Goal: Task Accomplishment & Management: Manage account settings

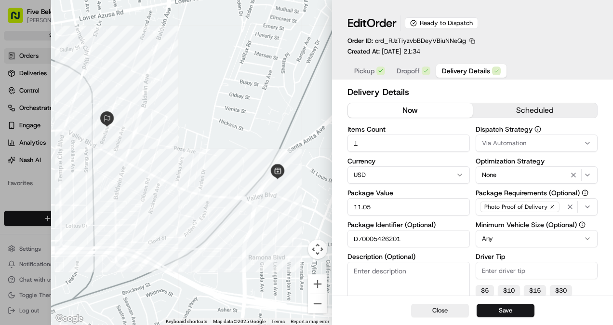
click at [440, 314] on button "Close" at bounding box center [440, 309] width 58 height 13
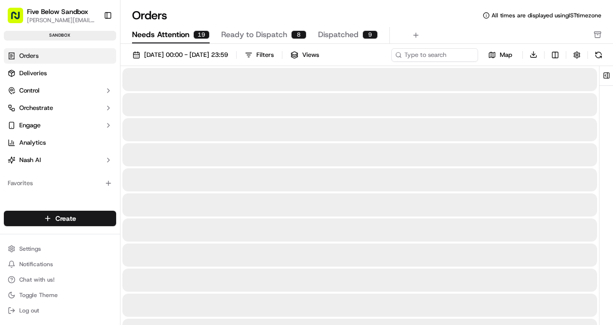
click at [191, 30] on button "Needs Attention 19" at bounding box center [171, 35] width 78 height 16
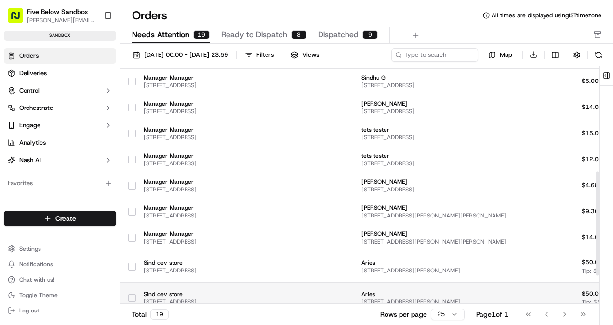
scroll to position [306, 0]
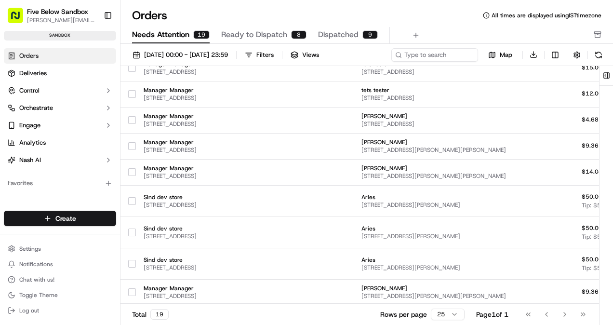
click at [562, 314] on div "Go to first page Go to previous page Go to next page Go to last page" at bounding box center [555, 313] width 71 height 13
click at [566, 314] on div "Go to first page Go to previous page Go to next page Go to last page" at bounding box center [555, 313] width 71 height 13
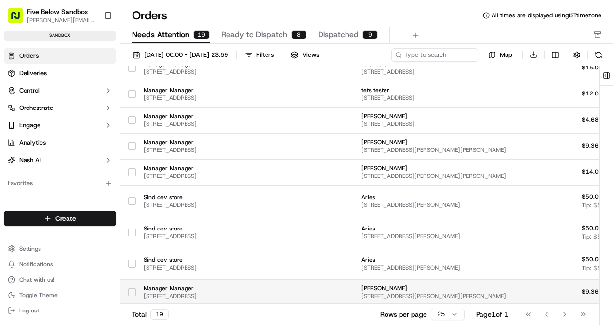
click at [353, 299] on td at bounding box center [325, 292] width 58 height 26
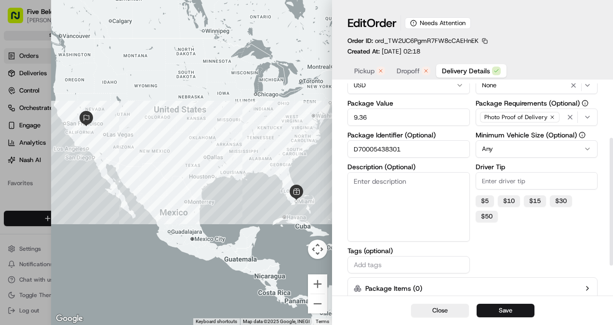
scroll to position [90, 0]
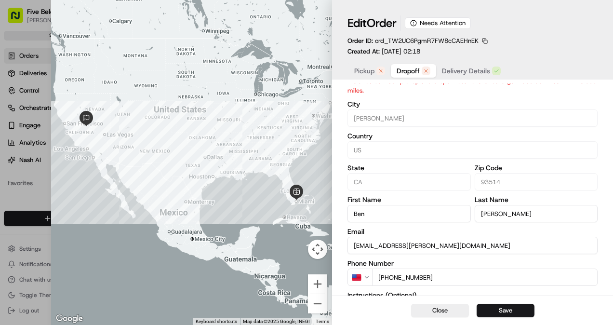
click at [410, 72] on span "Dropoff" at bounding box center [407, 71] width 23 height 10
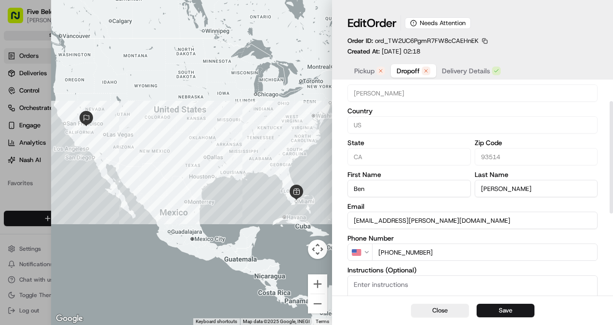
scroll to position [0, 0]
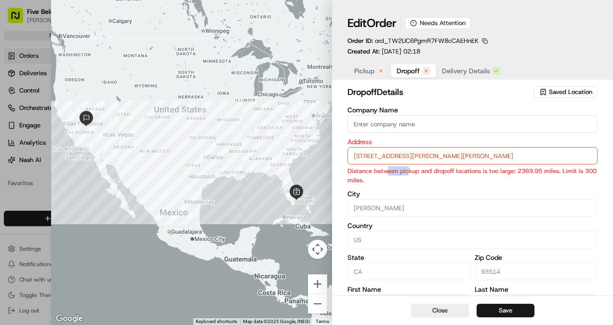
drag, startPoint x: 387, startPoint y: 174, endPoint x: 408, endPoint y: 176, distance: 20.8
click at [408, 176] on p "Distance between pickup and dropoff locations is too large: 2369.95 miles. Limi…" at bounding box center [472, 175] width 250 height 18
click at [369, 170] on p "Distance between pickup and dropoff locations is too large: 2369.95 miles. Limi…" at bounding box center [472, 175] width 250 height 18
drag, startPoint x: 369, startPoint y: 170, endPoint x: 374, endPoint y: 77, distance: 93.6
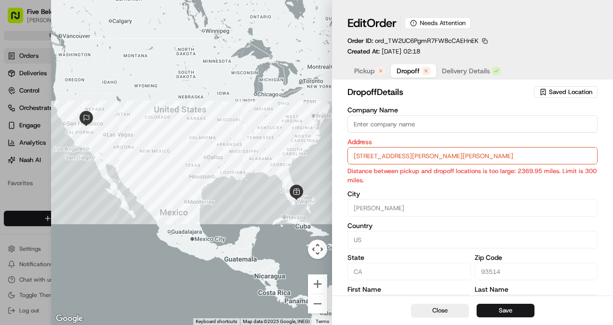
click at [374, 75] on button "Pickup" at bounding box center [369, 70] width 42 height 13
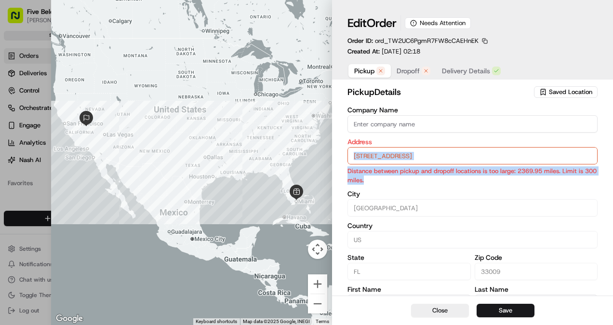
drag, startPoint x: 381, startPoint y: 181, endPoint x: 342, endPoint y: 161, distance: 44.2
click at [342, 161] on div "pickup Details Saved Location Company Name Address [STREET_ADDRESS] Distance be…" at bounding box center [472, 282] width 281 height 398
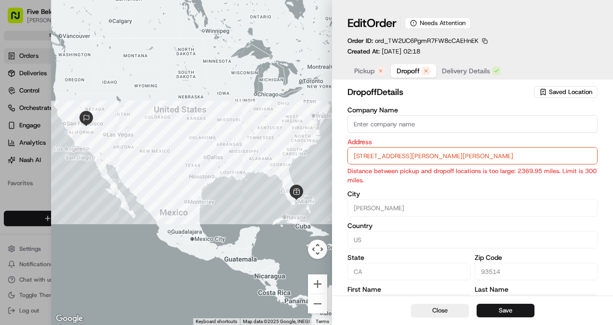
click at [423, 76] on button "Dropoff" at bounding box center [413, 70] width 45 height 13
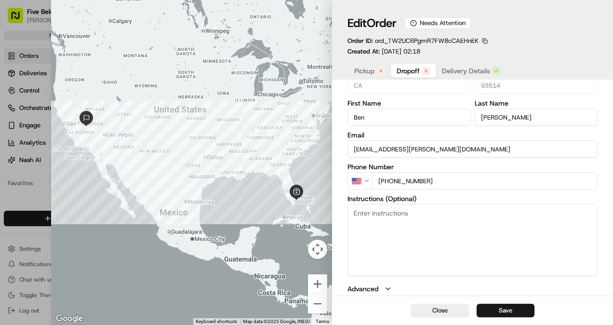
click at [381, 284] on div "dropoff Details Saved Location Company Name Address [STREET_ADDRESS][PERSON_NAM…" at bounding box center [472, 96] width 250 height 394
click at [381, 287] on button "Advanced" at bounding box center [472, 289] width 250 height 10
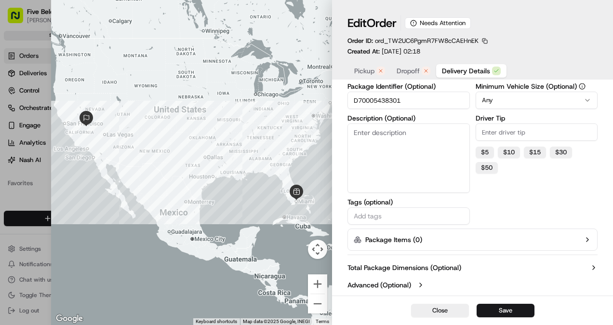
scroll to position [138, 0]
click at [475, 66] on span "Delivery Details" at bounding box center [466, 71] width 48 height 10
click at [378, 285] on label "Advanced (Optional)" at bounding box center [379, 285] width 64 height 10
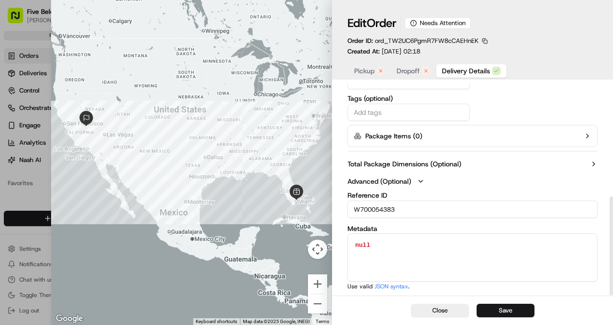
click at [381, 210] on input "W700054383" at bounding box center [472, 208] width 250 height 17
click at [365, 68] on span "Pickup" at bounding box center [364, 71] width 20 height 10
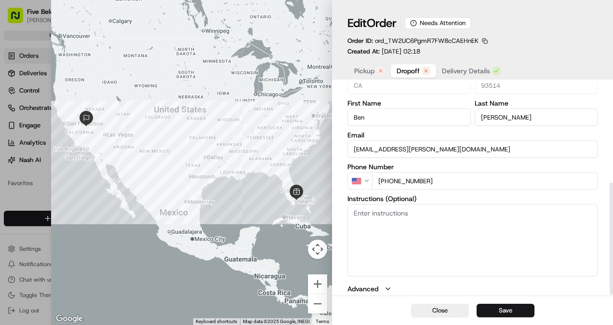
click at [399, 70] on span "Dropoff" at bounding box center [407, 71] width 23 height 10
click at [377, 70] on div "button" at bounding box center [380, 70] width 9 height 9
drag, startPoint x: 402, startPoint y: 70, endPoint x: 378, endPoint y: 75, distance: 24.1
click at [402, 70] on span "Dropoff" at bounding box center [407, 71] width 23 height 10
click at [366, 75] on span "Pickup" at bounding box center [364, 71] width 20 height 10
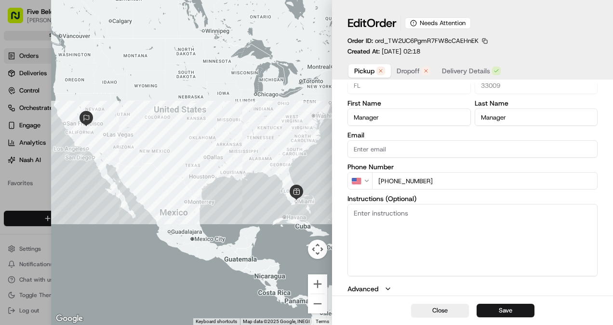
click at [401, 75] on span "Dropoff" at bounding box center [407, 71] width 23 height 10
click at [420, 311] on button "Close" at bounding box center [440, 309] width 58 height 13
type input "+1"
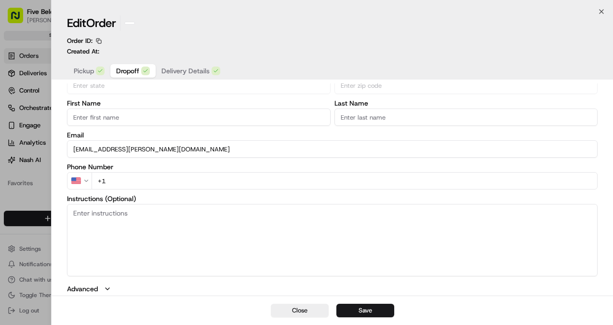
scroll to position [166, 0]
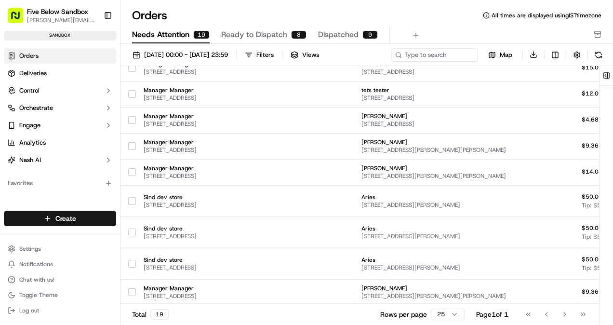
click at [362, 27] on button "Dispatched 9" at bounding box center [348, 35] width 60 height 16
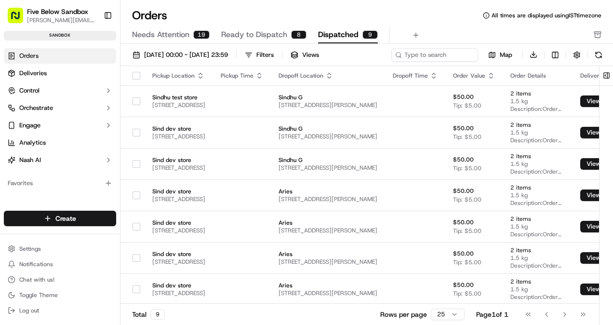
click at [277, 33] on span "Ready to Dispatch" at bounding box center [254, 35] width 66 height 12
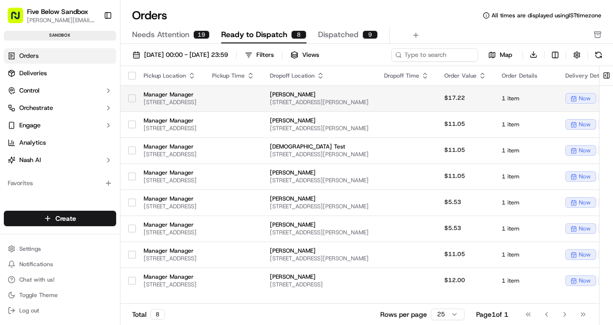
click at [196, 98] on span "[STREET_ADDRESS]" at bounding box center [170, 102] width 53 height 8
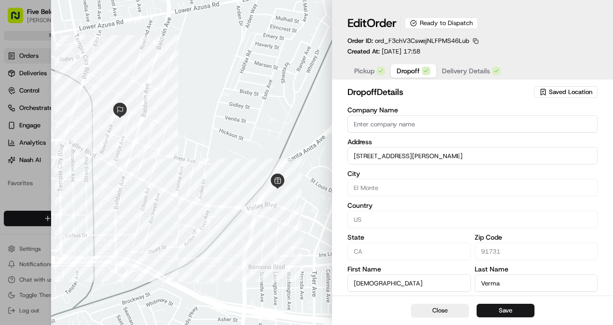
click at [373, 80] on div "Edit Order Ready to Dispatch Order ID: ord_F3chV3CswejNLFPMS46Lub Created At: […" at bounding box center [472, 41] width 281 height 83
click at [373, 71] on span "Pickup" at bounding box center [364, 71] width 20 height 10
click at [420, 70] on button "Dropoff" at bounding box center [413, 70] width 45 height 13
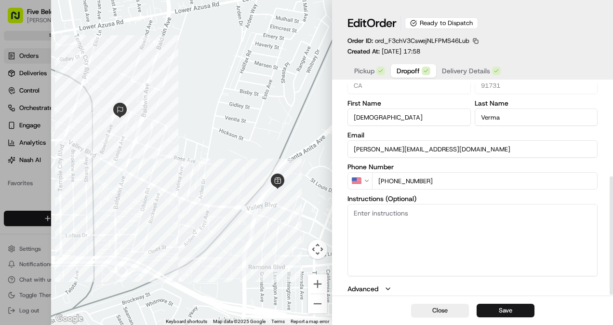
click at [461, 76] on span "Delivery Details" at bounding box center [466, 71] width 48 height 10
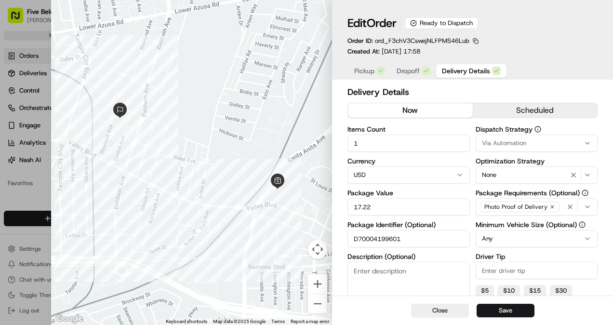
drag, startPoint x: 392, startPoint y: 206, endPoint x: 352, endPoint y: 205, distance: 40.5
click at [352, 205] on input "17.22" at bounding box center [408, 206] width 122 height 17
click at [380, 209] on input "17.22" at bounding box center [408, 206] width 122 height 17
drag, startPoint x: 381, startPoint y: 209, endPoint x: 426, endPoint y: 221, distance: 46.7
click at [337, 203] on div "Delivery Details now scheduled Items Count 1 Currency USD Package Value 17.22 P…" at bounding box center [472, 258] width 281 height 350
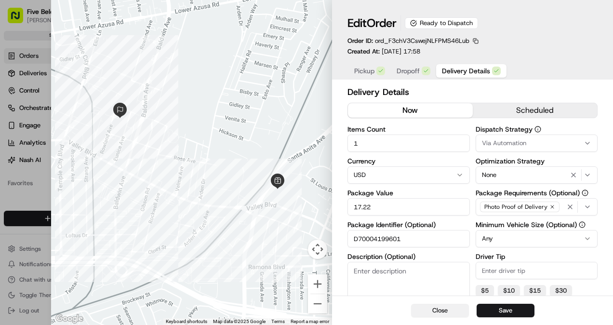
click at [443, 312] on button "Close" at bounding box center [440, 309] width 58 height 13
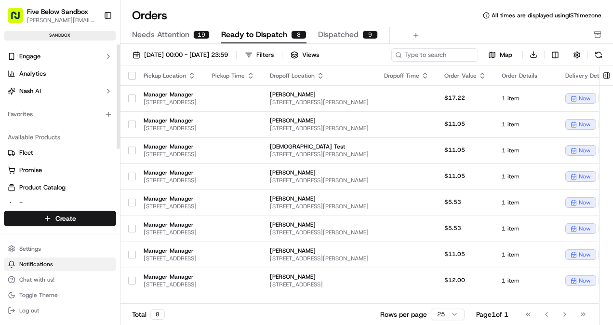
scroll to position [81, 0]
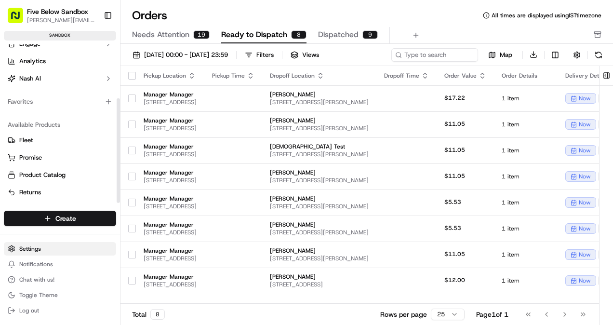
click at [39, 252] on html "Five Below Sandbox [PERSON_NAME][EMAIL_ADDRESS][DOMAIN_NAME] Toggle Sidebar san…" at bounding box center [306, 162] width 613 height 325
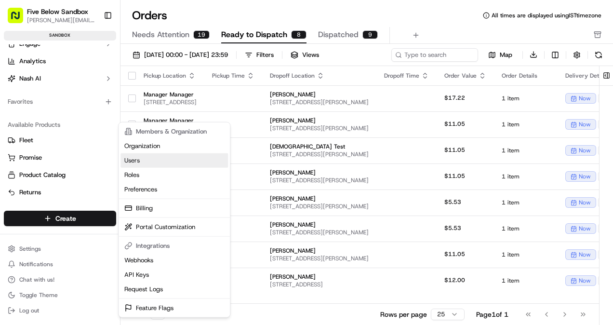
click at [136, 163] on link "Users" at bounding box center [173, 160] width 107 height 14
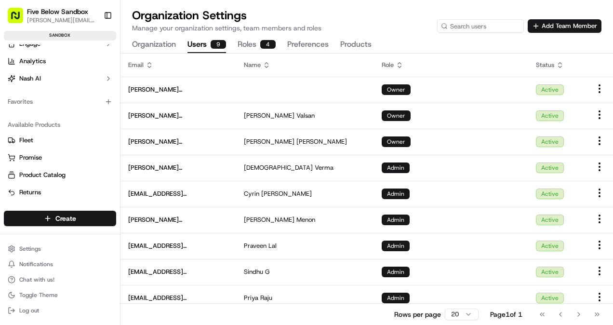
click at [552, 15] on div "Organization Settings Manage your organization settings, team members and roles…" at bounding box center [366, 20] width 469 height 25
click at [558, 32] on button "Add Team Member" at bounding box center [564, 25] width 74 height 13
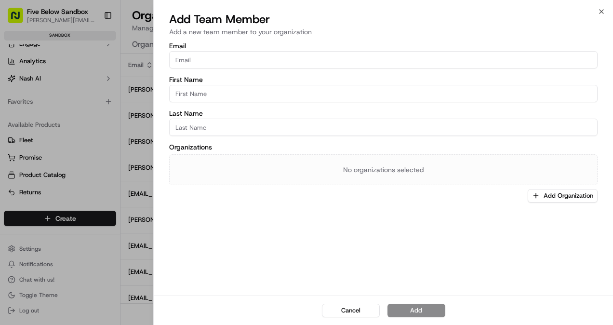
click at [258, 58] on input "Email" at bounding box center [383, 59] width 428 height 17
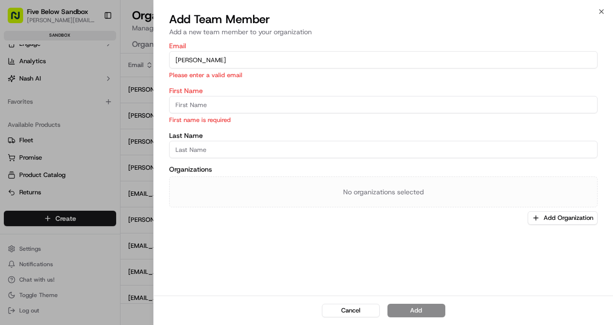
paste input "[EMAIL_ADDRESS][DOMAIN_NAME]"
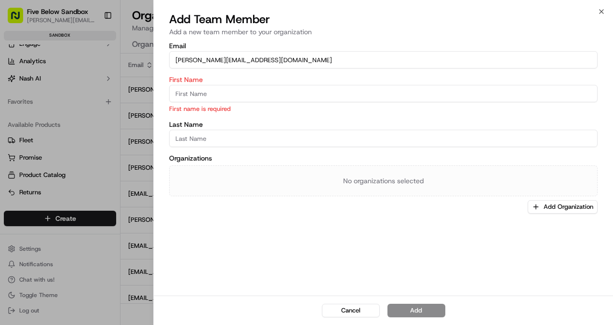
type input "[PERSON_NAME][EMAIL_ADDRESS][DOMAIN_NAME]"
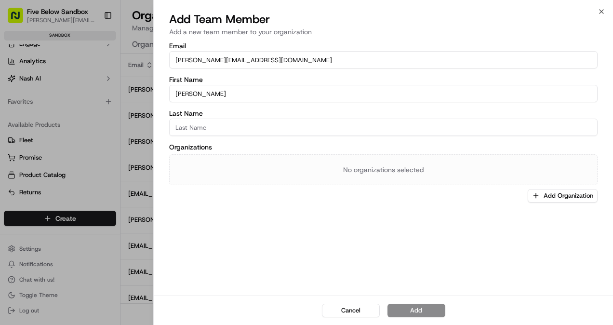
type input "[PERSON_NAME]"
type input "Pandey"
click at [568, 196] on button "Add Organization" at bounding box center [562, 195] width 70 height 13
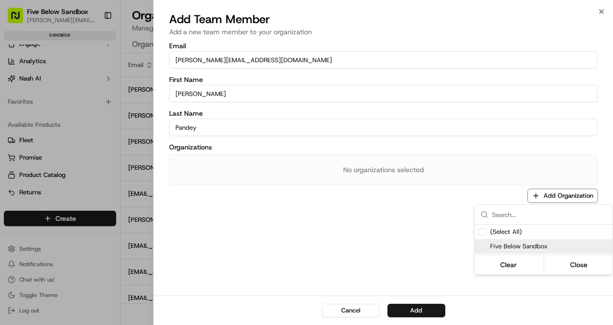
click at [527, 240] on div "Five Below Sandbox" at bounding box center [543, 246] width 138 height 14
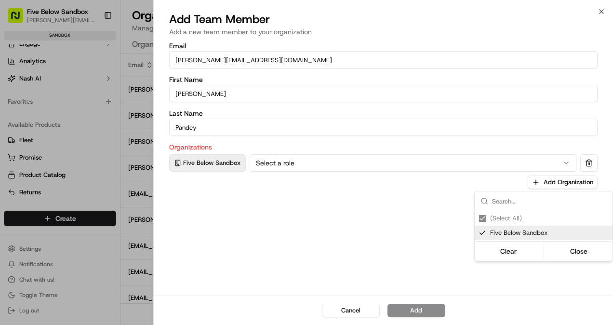
click at [375, 244] on div at bounding box center [306, 162] width 613 height 325
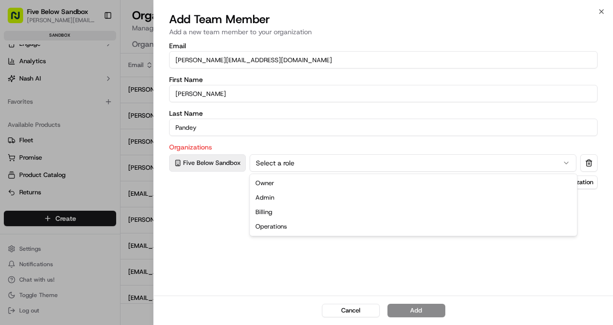
click at [286, 166] on button "Select a role" at bounding box center [412, 162] width 327 height 17
drag, startPoint x: 303, startPoint y: 198, endPoint x: 307, endPoint y: 203, distance: 6.2
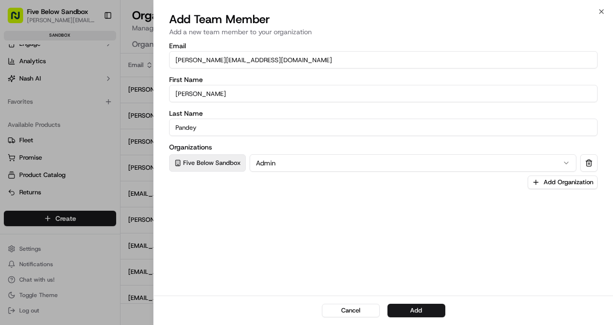
click at [403, 311] on button "Add" at bounding box center [416, 309] width 58 height 13
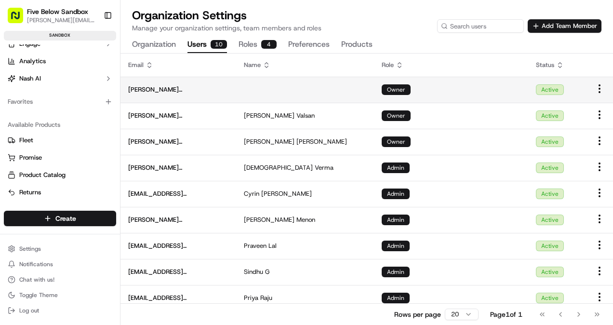
click at [184, 93] on span "[PERSON_NAME][EMAIL_ADDRESS][DOMAIN_NAME]" at bounding box center [178, 89] width 100 height 9
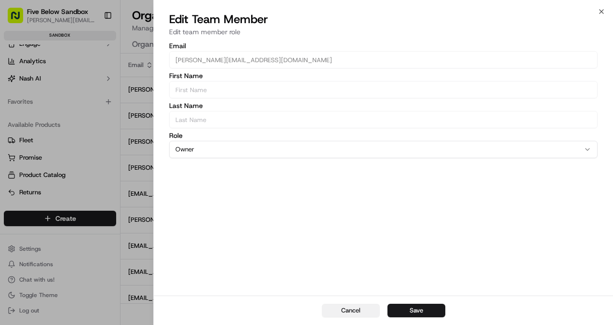
click at [357, 306] on button "Cancel" at bounding box center [351, 309] width 58 height 13
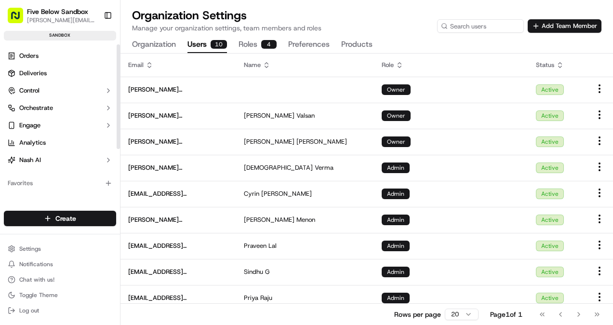
click at [44, 64] on ul "Orders Deliveries Control Orchestrate Engage Analytics [PERSON_NAME]" at bounding box center [60, 107] width 112 height 119
click at [45, 56] on link "Orders" at bounding box center [60, 55] width 112 height 15
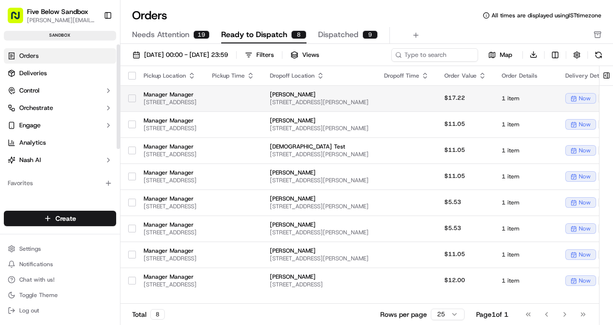
click at [191, 97] on span "Manager Manager" at bounding box center [170, 95] width 53 height 8
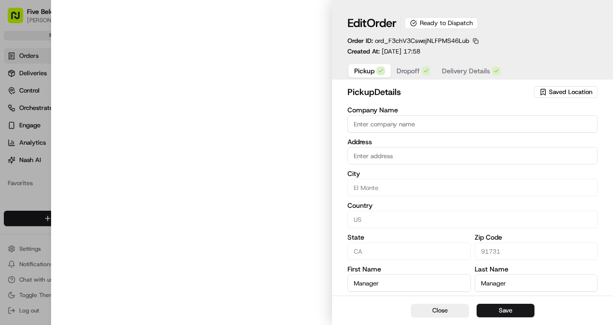
type input "[STREET_ADDRESS]"
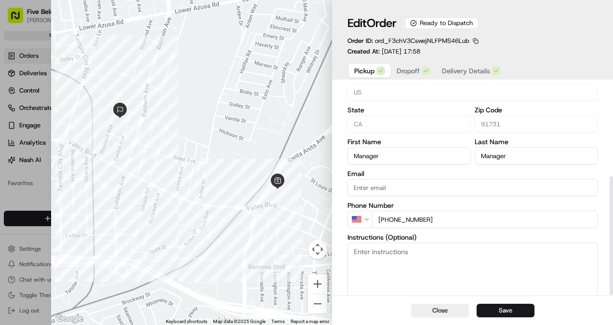
scroll to position [166, 0]
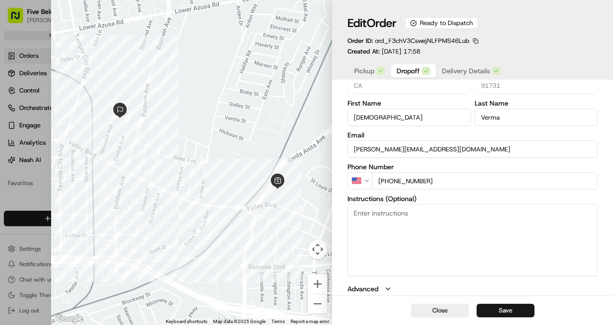
click at [425, 78] on button "Dropoff" at bounding box center [413, 70] width 45 height 13
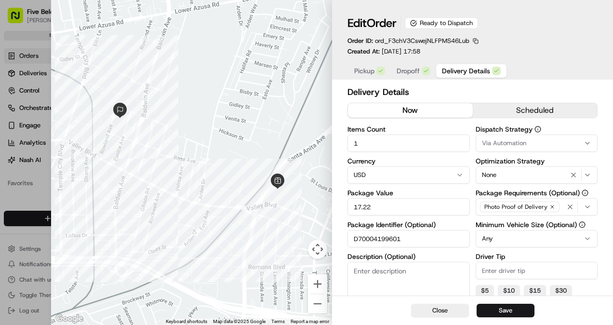
click at [452, 74] on span "Delivery Details" at bounding box center [466, 71] width 48 height 10
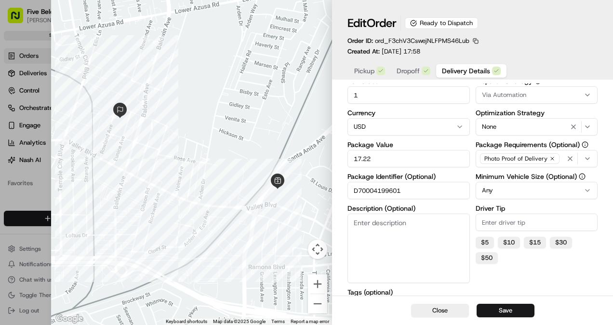
click at [384, 184] on input "D70004199601" at bounding box center [408, 190] width 122 height 17
click at [383, 185] on input "D70004199601" at bounding box center [408, 190] width 122 height 17
click at [383, 191] on input "D70004199601" at bounding box center [408, 190] width 122 height 17
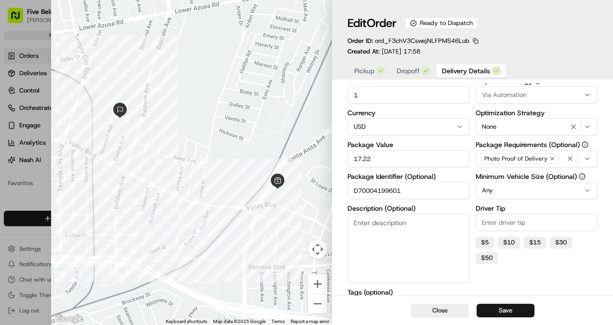
click at [383, 191] on input "D70004199601" at bounding box center [408, 190] width 122 height 17
click at [436, 310] on button "Close" at bounding box center [440, 309] width 58 height 13
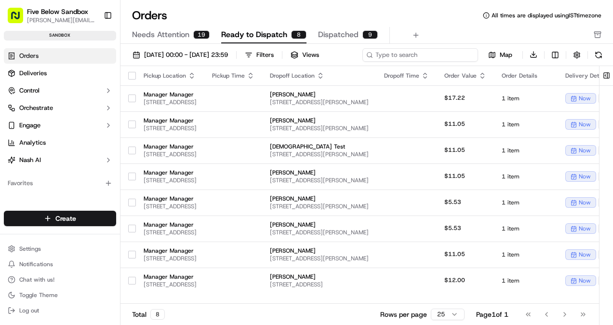
click at [422, 53] on input at bounding box center [420, 54] width 116 height 13
paste input "W700054383"
type input "W700054383"
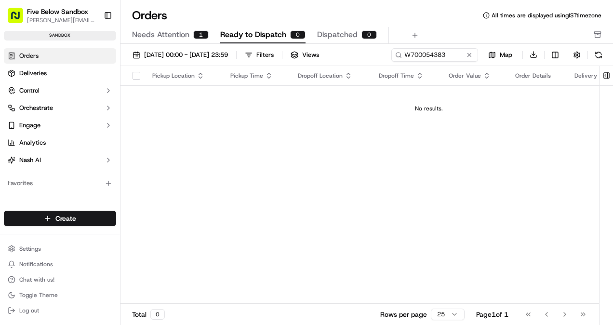
click at [188, 37] on span "Needs Attention" at bounding box center [160, 35] width 57 height 12
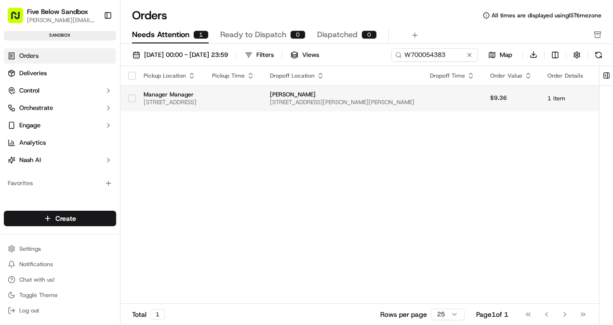
click at [196, 103] on span "[STREET_ADDRESS]" at bounding box center [170, 102] width 53 height 8
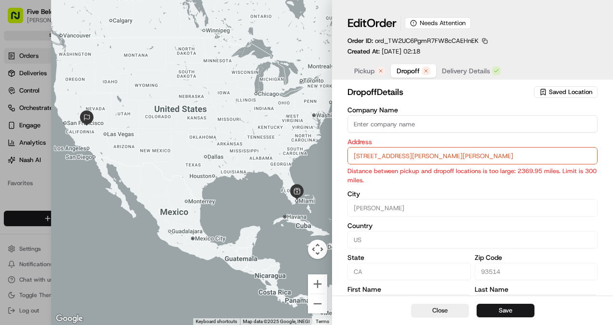
click at [409, 73] on span "Dropoff" at bounding box center [407, 71] width 23 height 10
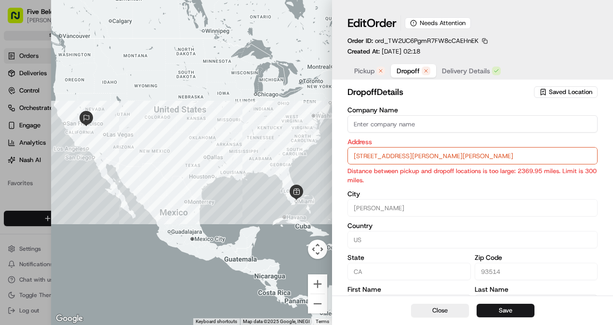
click at [365, 74] on span "Pickup" at bounding box center [364, 71] width 20 height 10
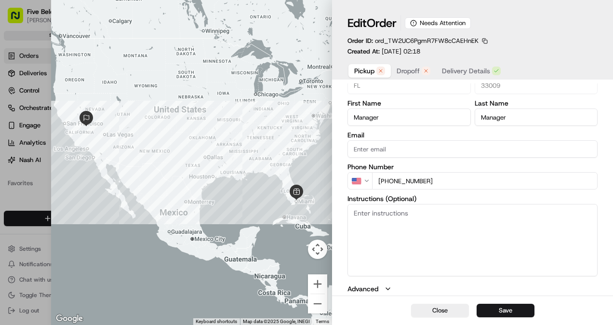
click at [452, 76] on button "Delivery Details" at bounding box center [471, 70] width 70 height 13
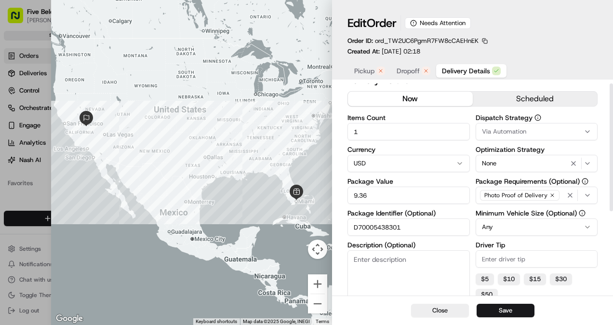
scroll to position [0, 0]
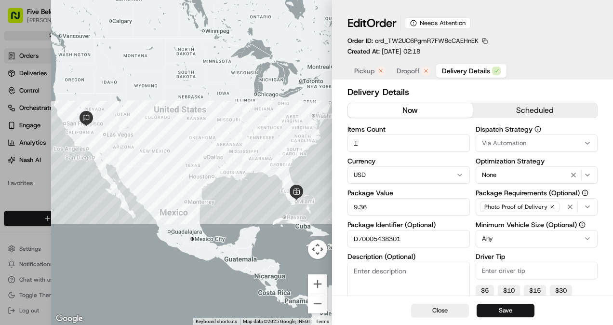
click at [422, 72] on div "button" at bounding box center [425, 70] width 9 height 9
